Goal: Communication & Community: Answer question/provide support

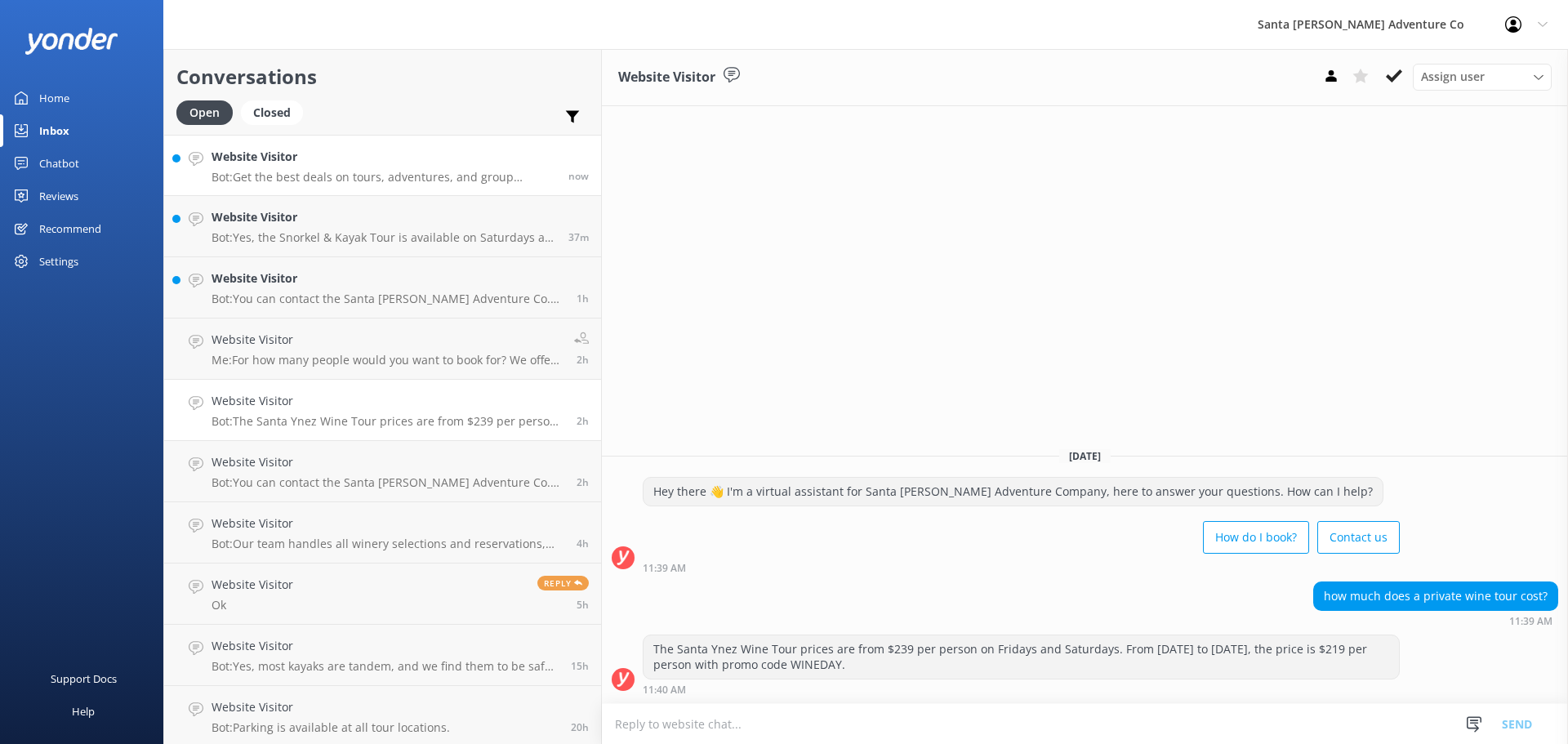
click at [278, 171] on p "Bot: Get the best deals on tours, adventures, and group activities in [GEOGRAPH…" at bounding box center [383, 178] width 345 height 15
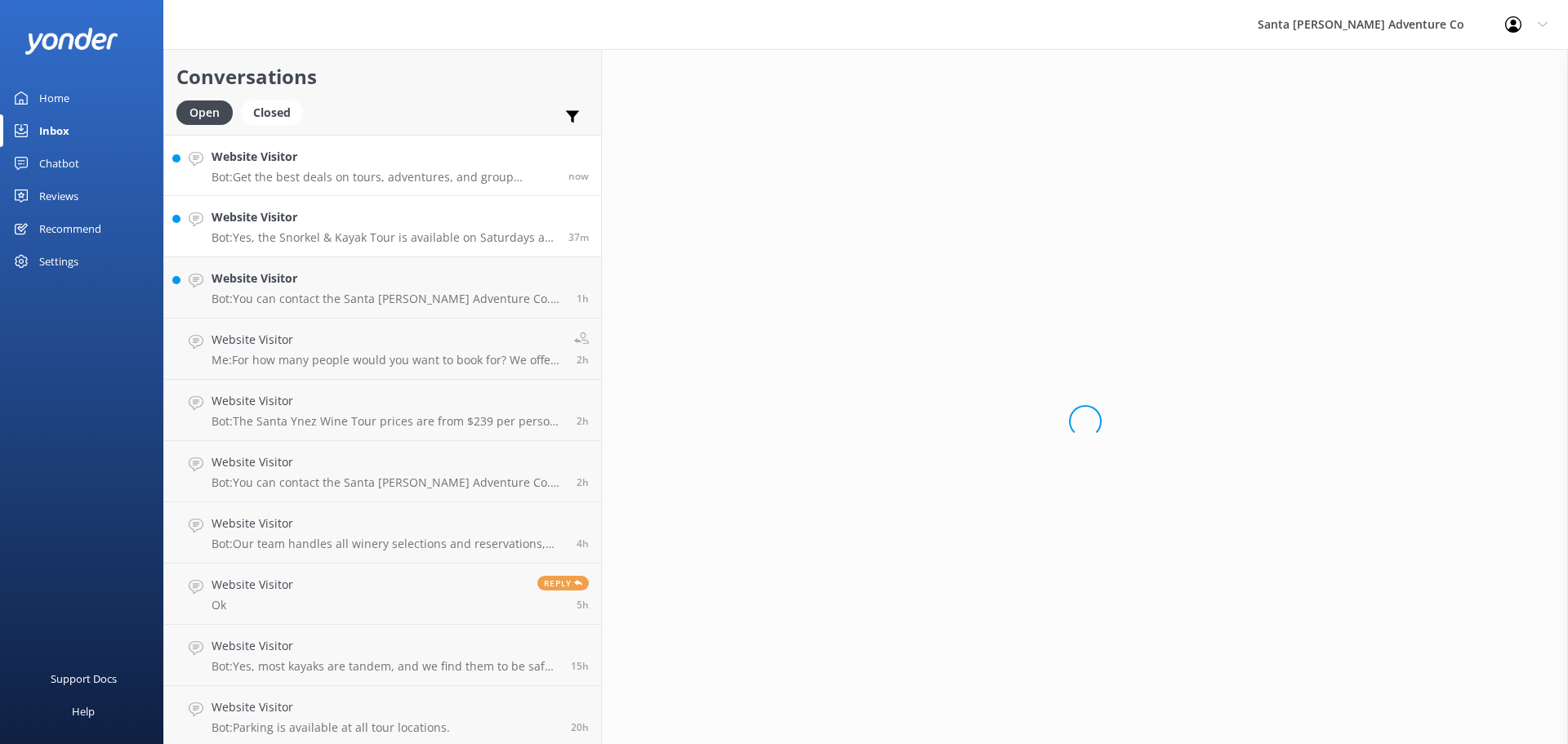
click at [277, 238] on p "Bot: Yes, the Snorkel & Kayak Tour is available on Saturdays at 9:30am and 10:0…" at bounding box center [383, 238] width 345 height 15
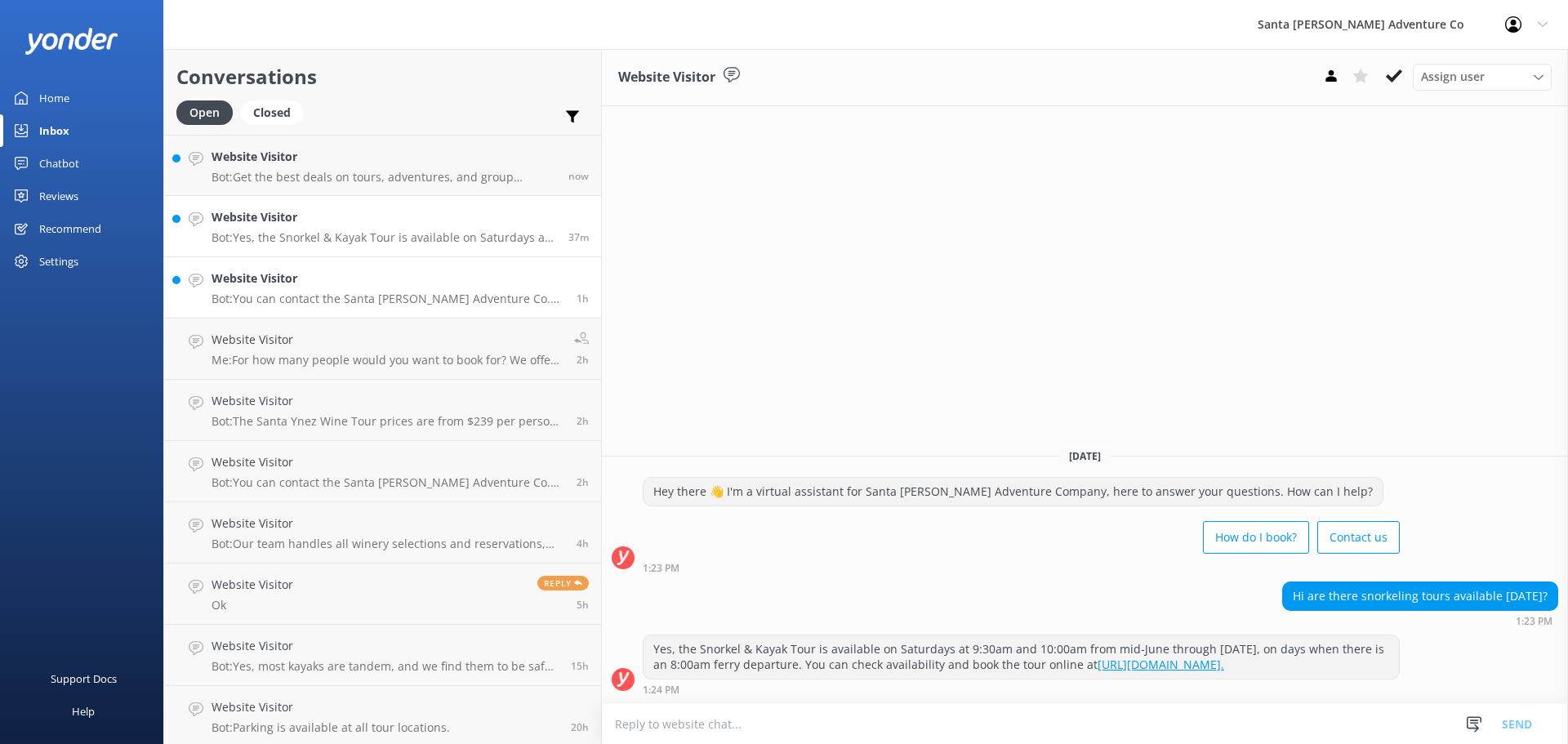
click at [280, 288] on div "Website Visitor Bot: You can contact the Santa [PERSON_NAME] Adventure Co. team…" at bounding box center [388, 287] width 353 height 36
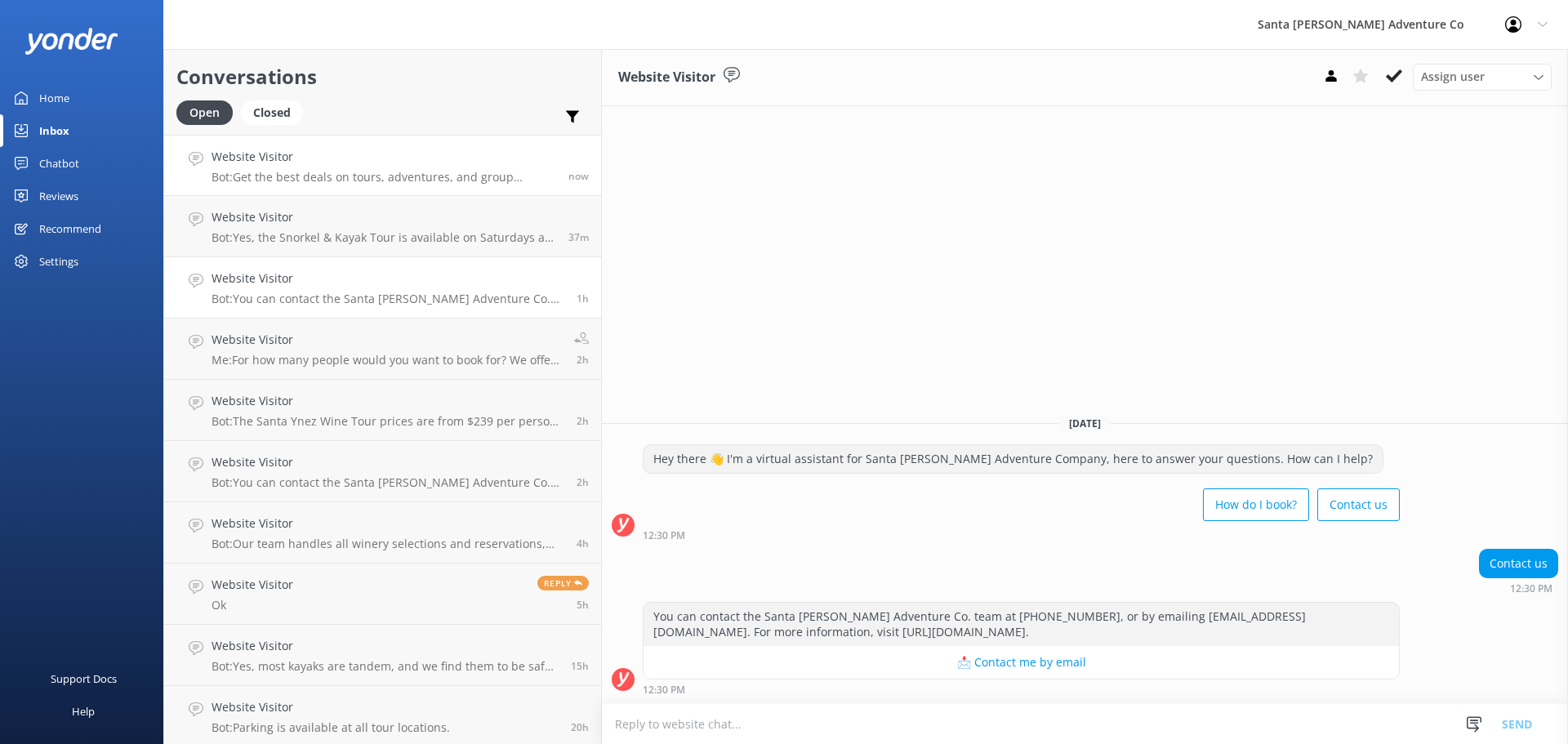
click at [301, 167] on div "Website Visitor Bot: Get the best deals on tours, adventures, and group activit…" at bounding box center [383, 166] width 345 height 35
